Goal: Use online tool/utility: Utilize a website feature to perform a specific function

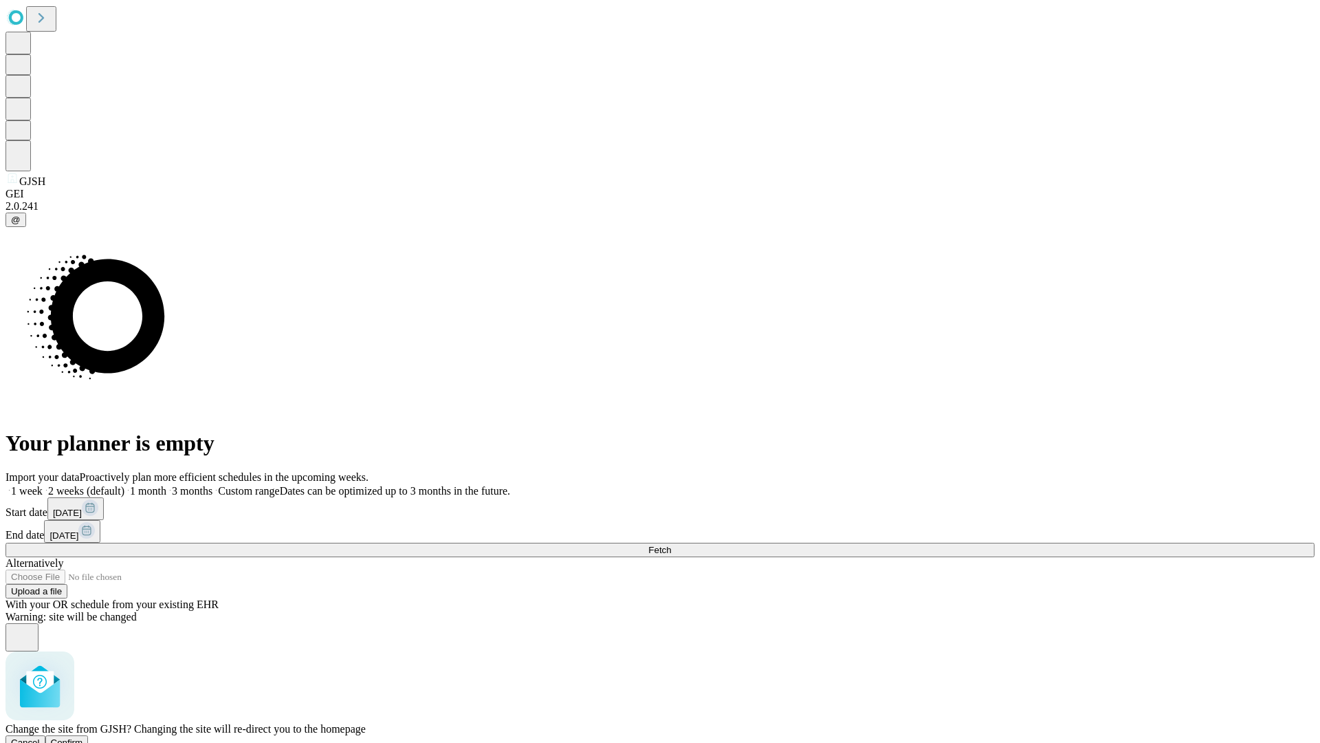
click at [83, 737] on span "Confirm" at bounding box center [67, 742] width 32 height 10
click at [43, 485] on label "1 week" at bounding box center [24, 491] width 37 height 12
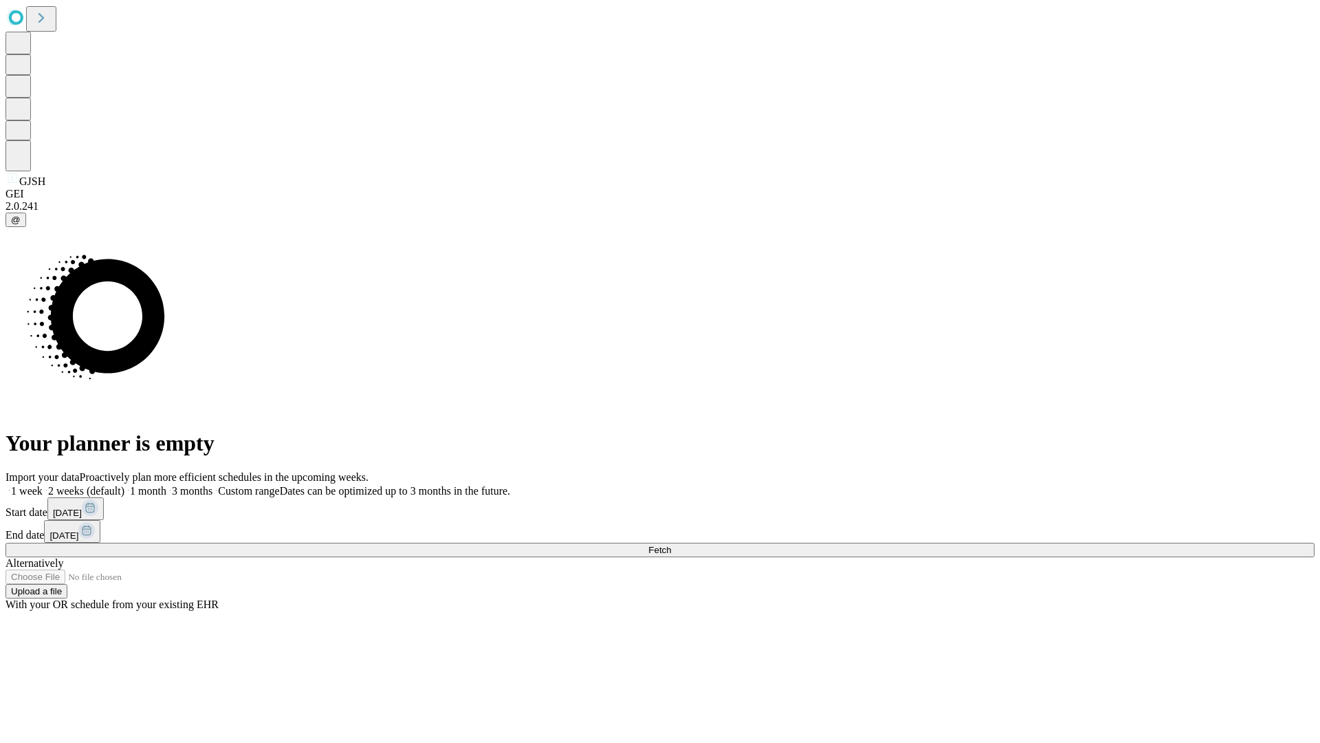
click at [671, 545] on span "Fetch" at bounding box center [659, 550] width 23 height 10
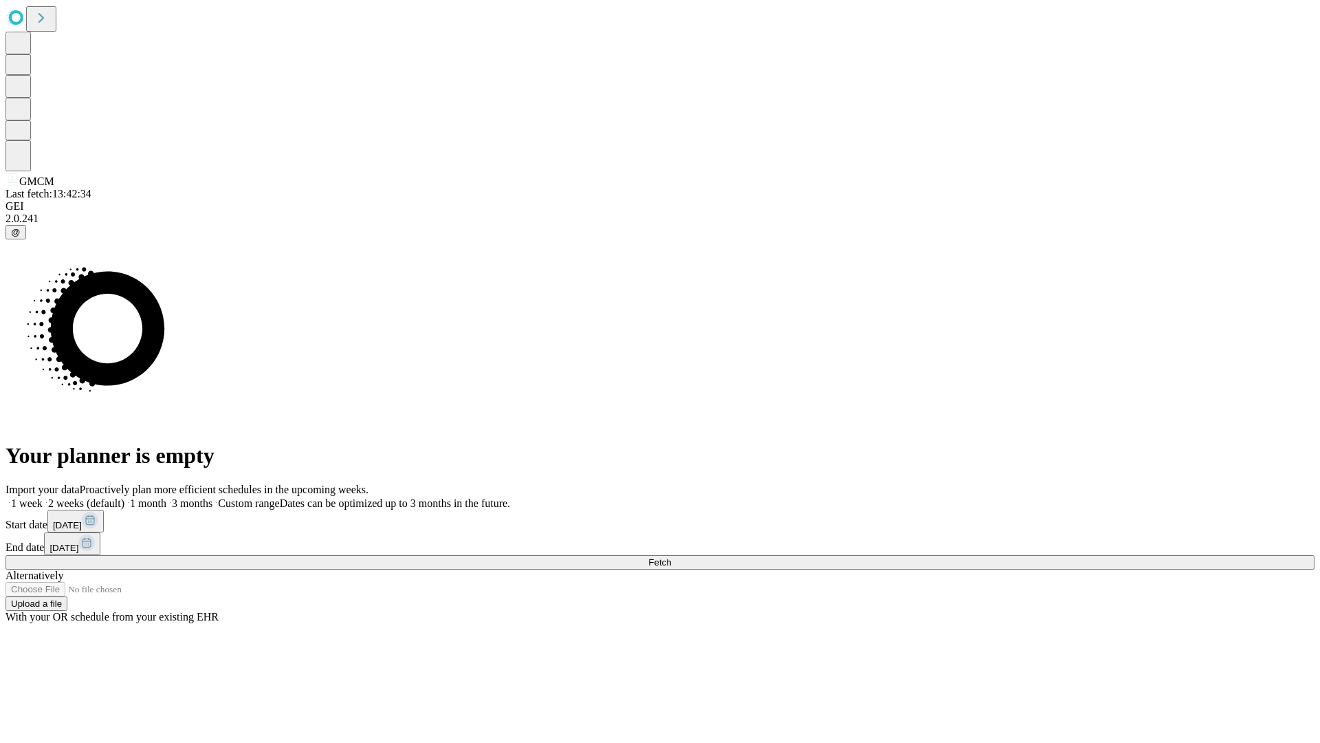
click at [43, 497] on label "1 week" at bounding box center [24, 503] width 37 height 12
click at [671, 557] on span "Fetch" at bounding box center [659, 562] width 23 height 10
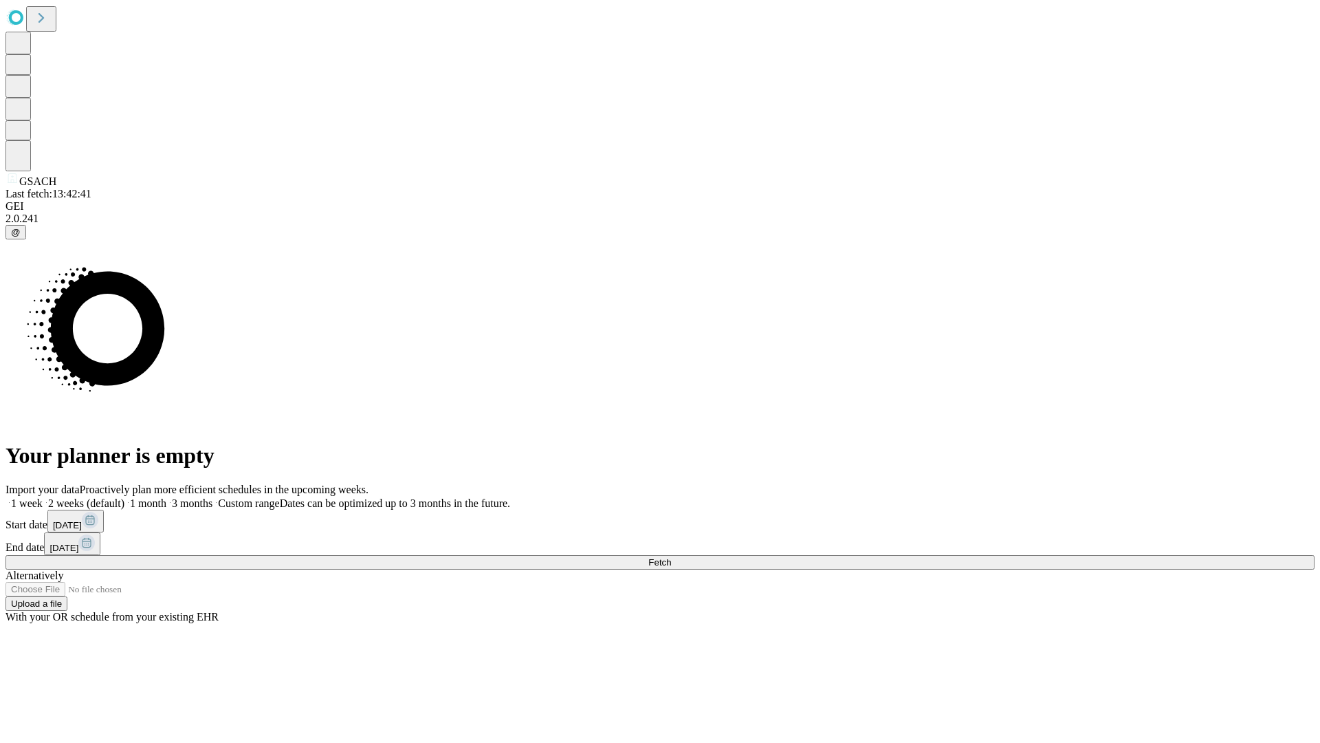
click at [671, 557] on span "Fetch" at bounding box center [659, 562] width 23 height 10
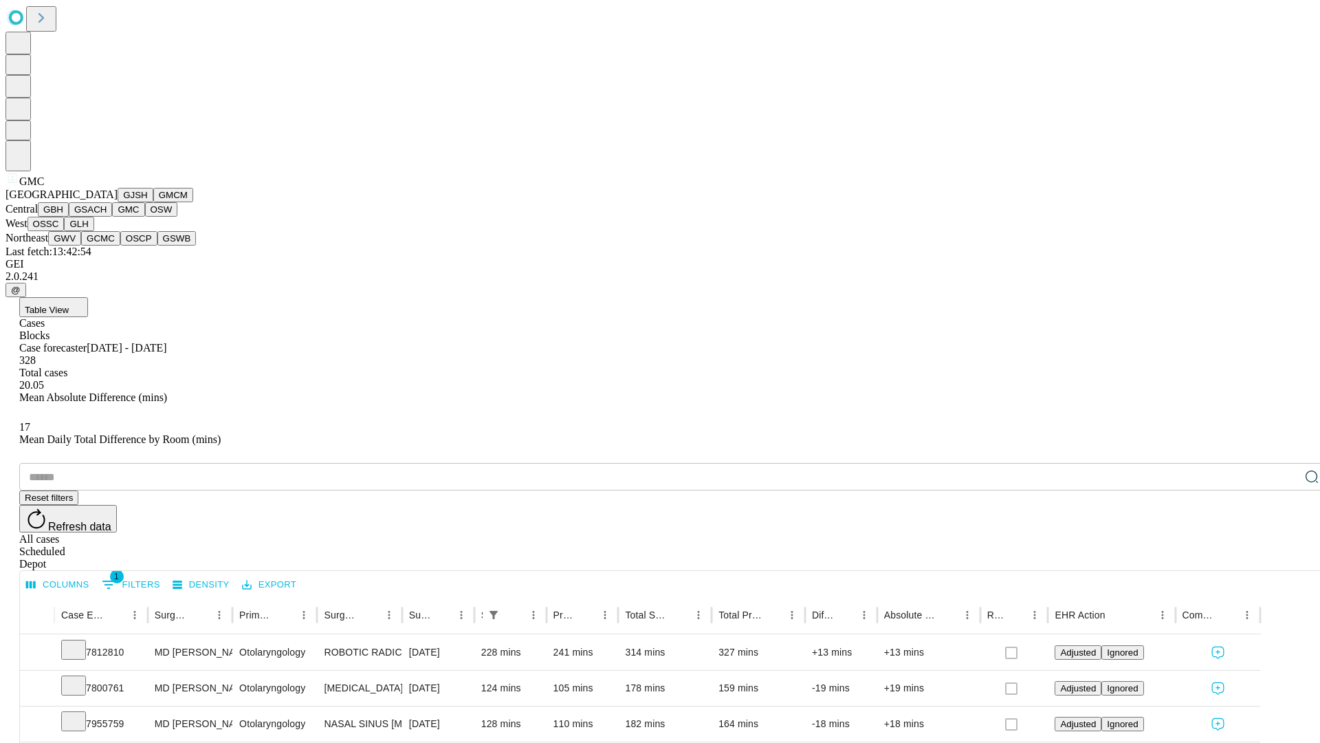
click at [145, 217] on button "OSW" at bounding box center [161, 209] width 33 height 14
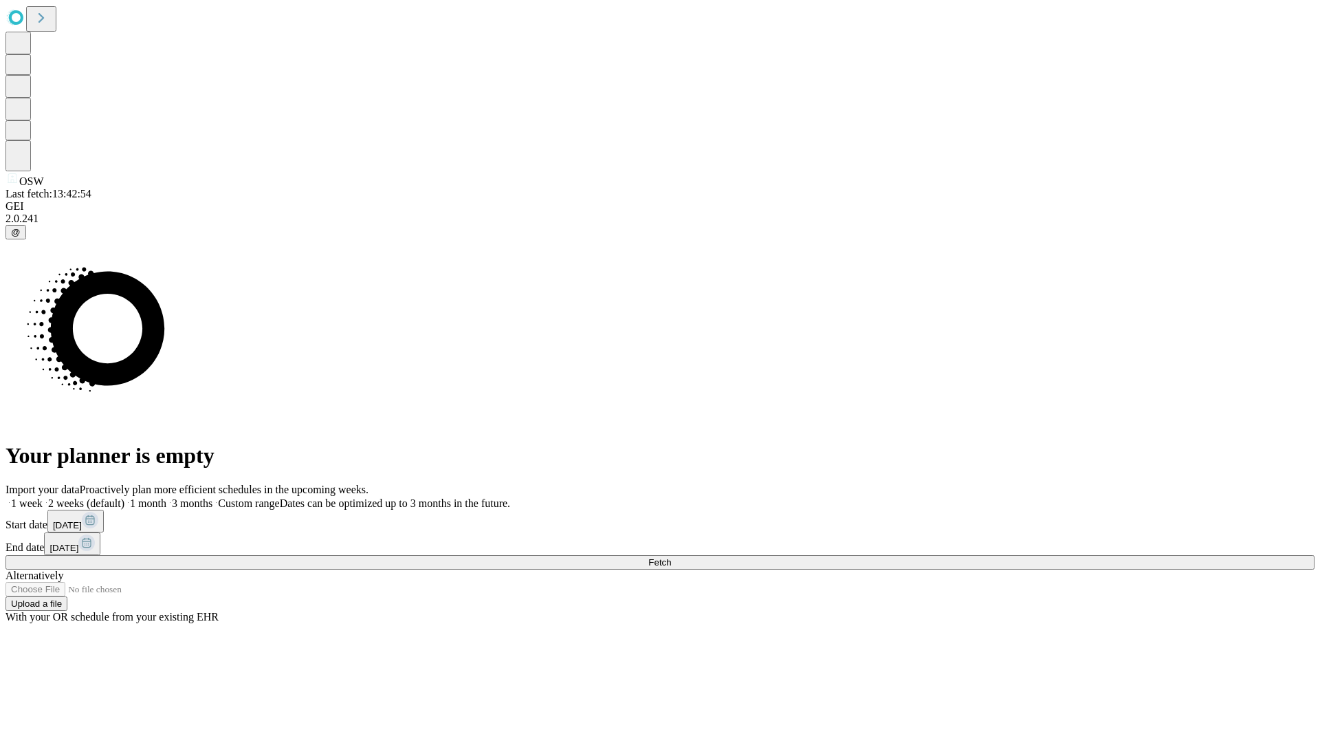
click at [43, 497] on label "1 week" at bounding box center [24, 503] width 37 height 12
click at [671, 557] on span "Fetch" at bounding box center [659, 562] width 23 height 10
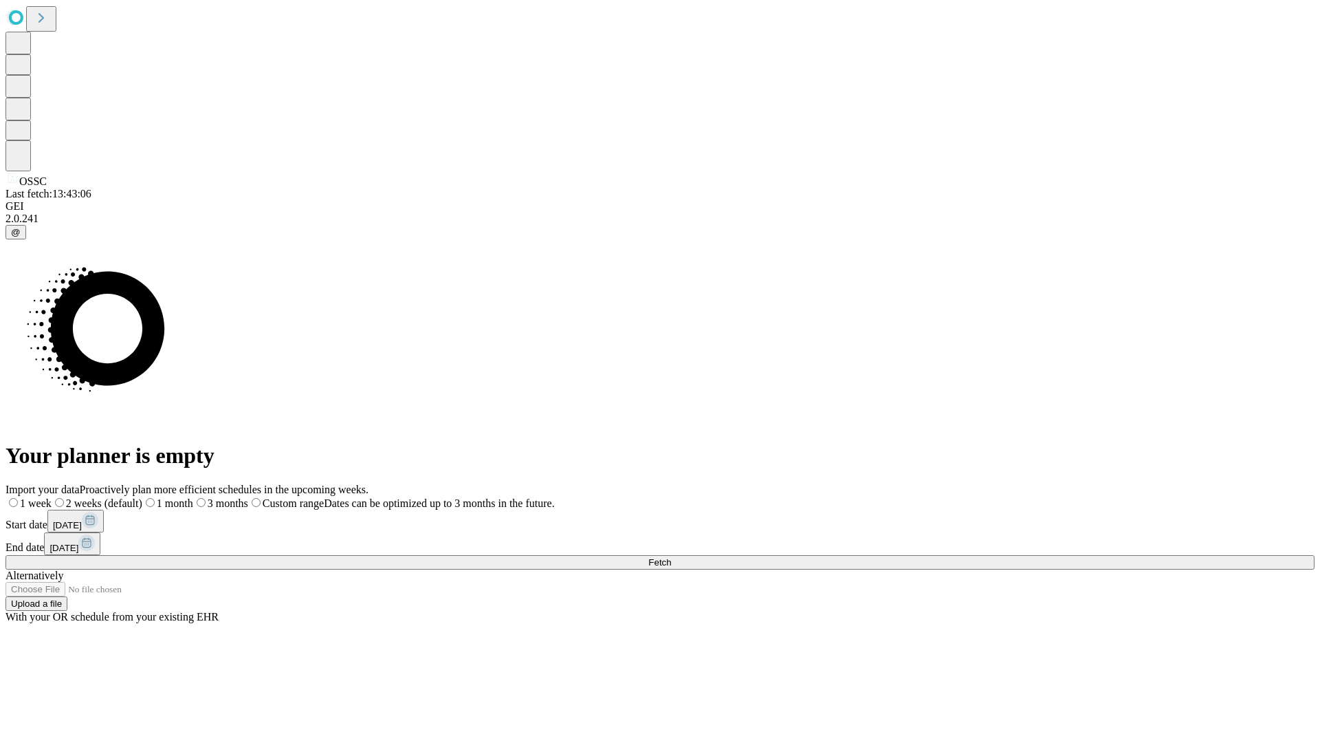
click at [52, 497] on label "1 week" at bounding box center [29, 503] width 46 height 12
click at [671, 557] on span "Fetch" at bounding box center [659, 562] width 23 height 10
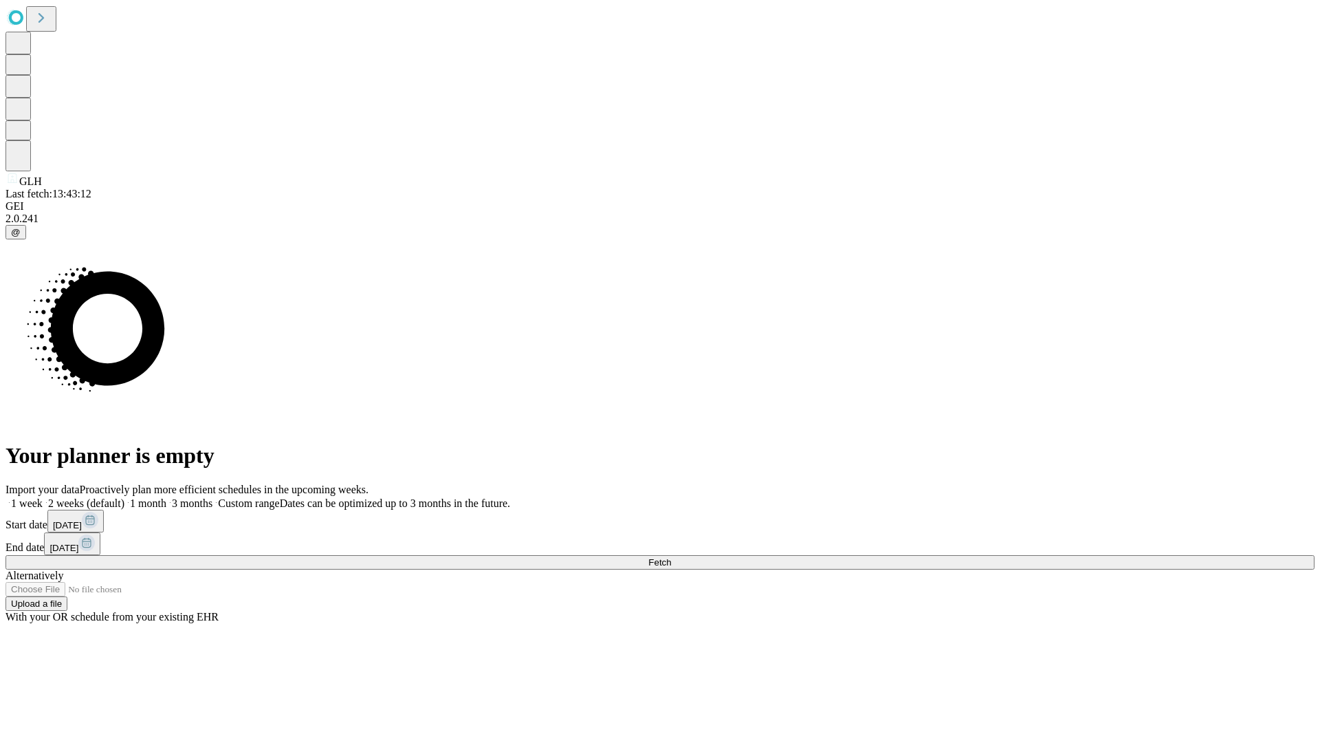
click at [43, 497] on label "1 week" at bounding box center [24, 503] width 37 height 12
click at [671, 557] on span "Fetch" at bounding box center [659, 562] width 23 height 10
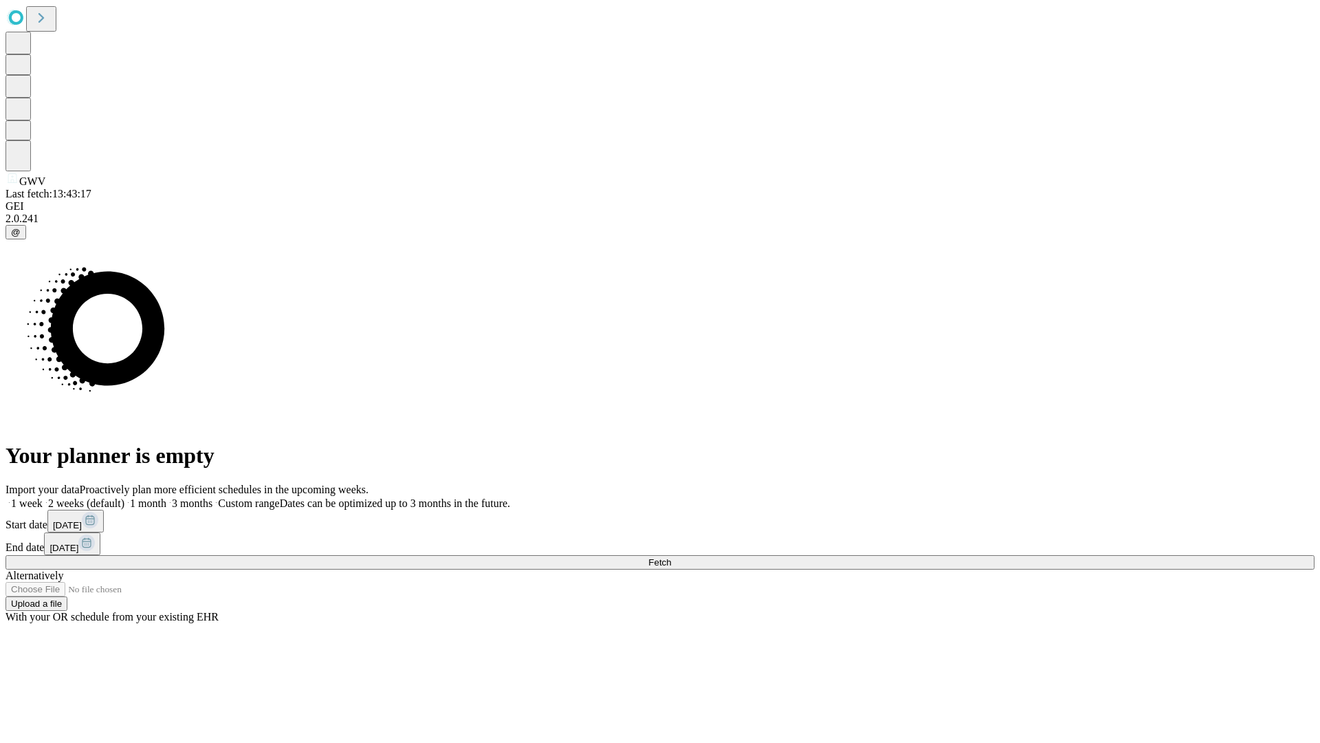
click at [43, 497] on label "1 week" at bounding box center [24, 503] width 37 height 12
click at [671, 557] on span "Fetch" at bounding box center [659, 562] width 23 height 10
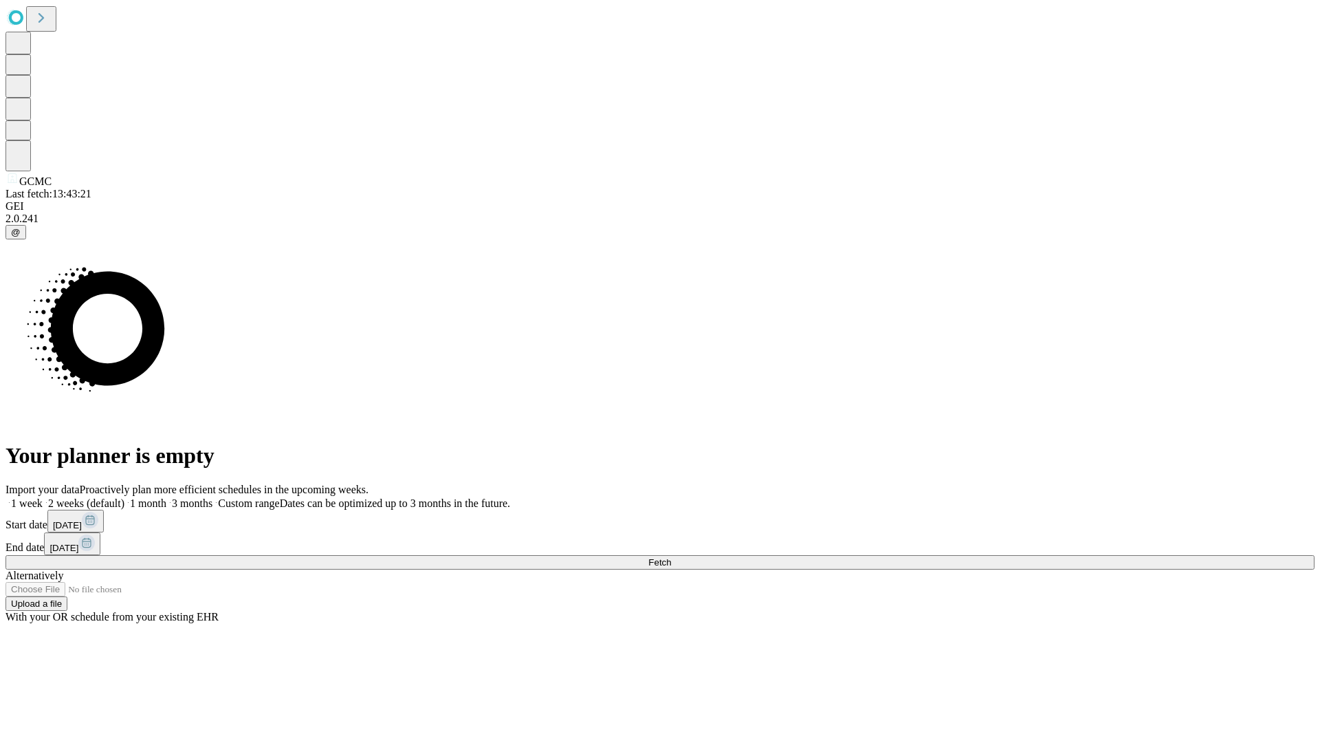
click at [43, 497] on label "1 week" at bounding box center [24, 503] width 37 height 12
click at [671, 557] on span "Fetch" at bounding box center [659, 562] width 23 height 10
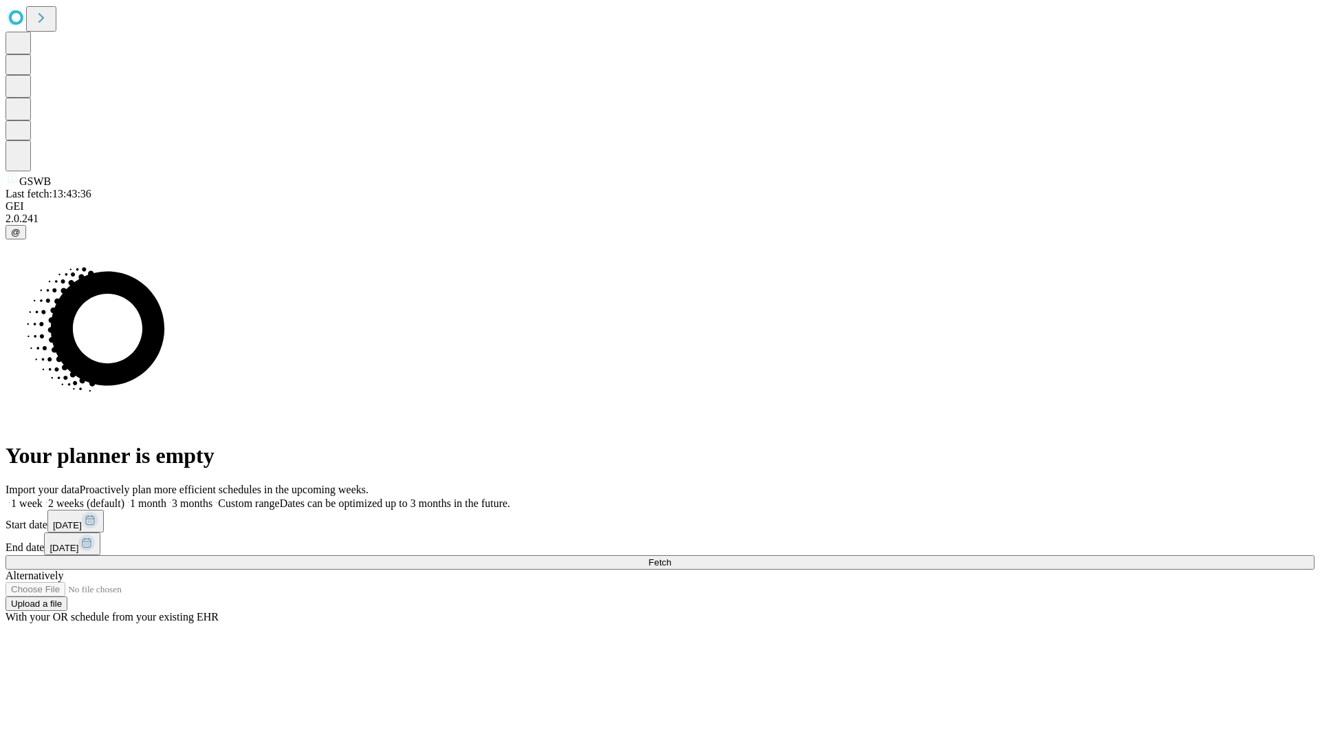
click at [671, 557] on span "Fetch" at bounding box center [659, 562] width 23 height 10
